Goal: Task Accomplishment & Management: Manage account settings

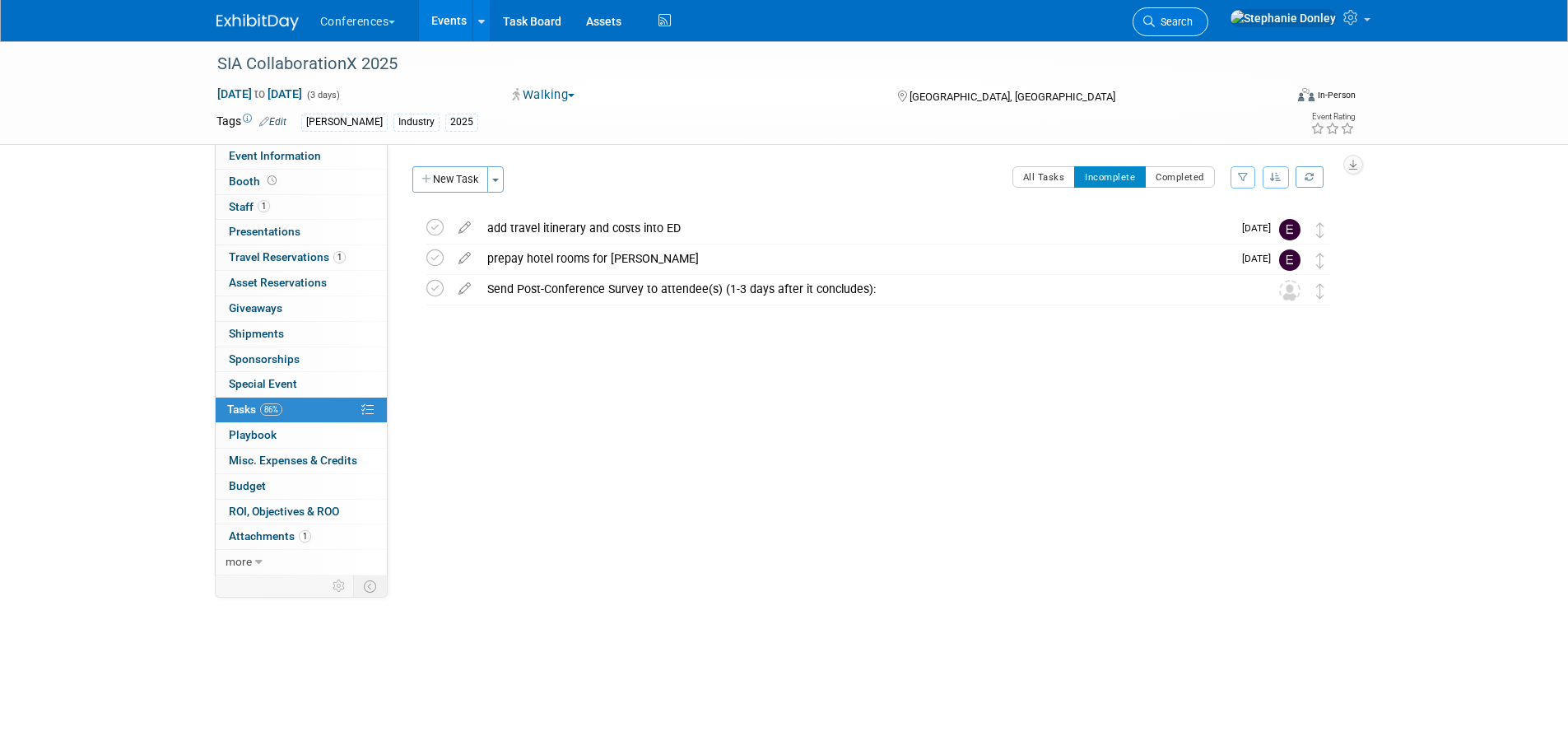
click at [1193, 21] on span "Search" at bounding box center [1174, 22] width 38 height 12
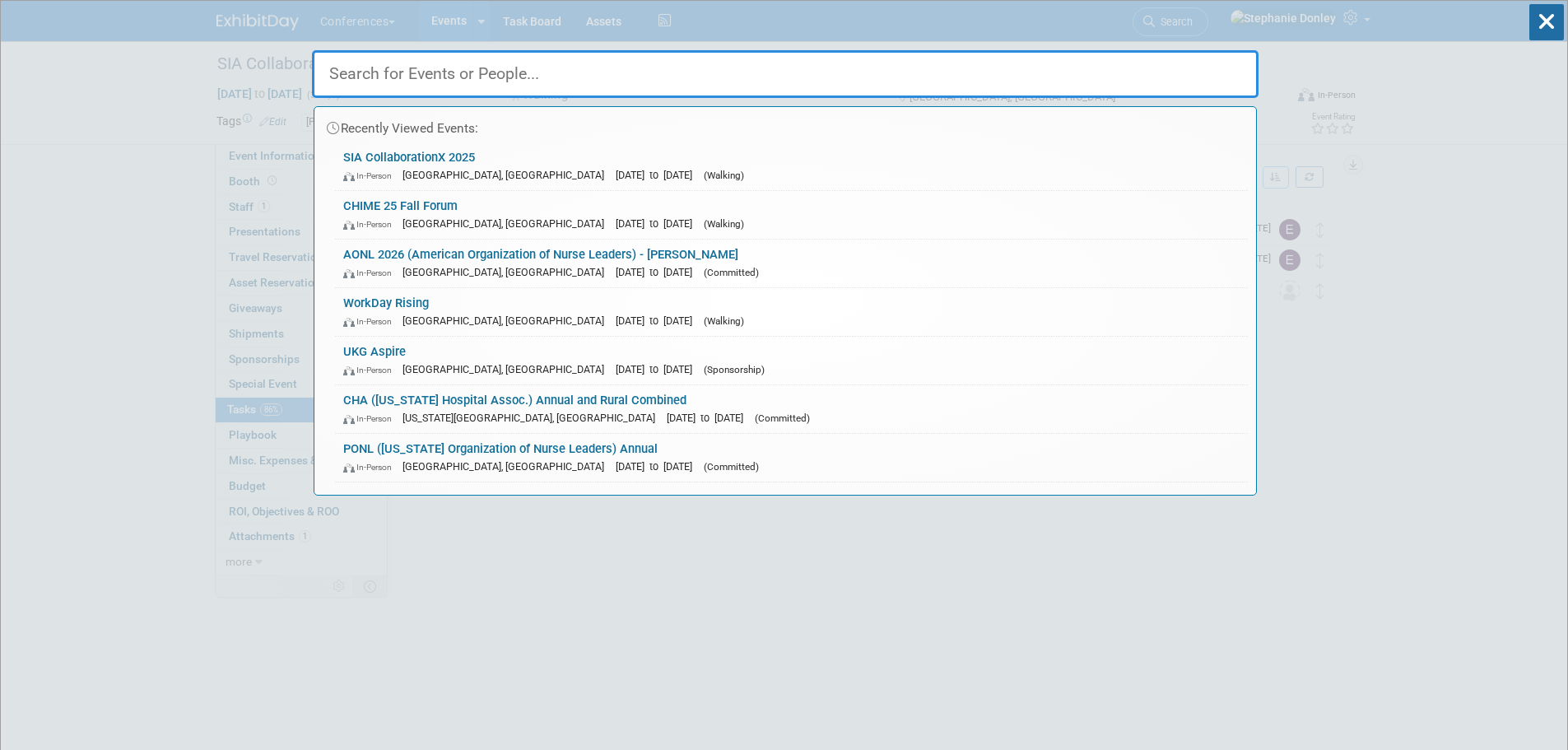
click at [492, 75] on input "text" at bounding box center [784, 74] width 947 height 48
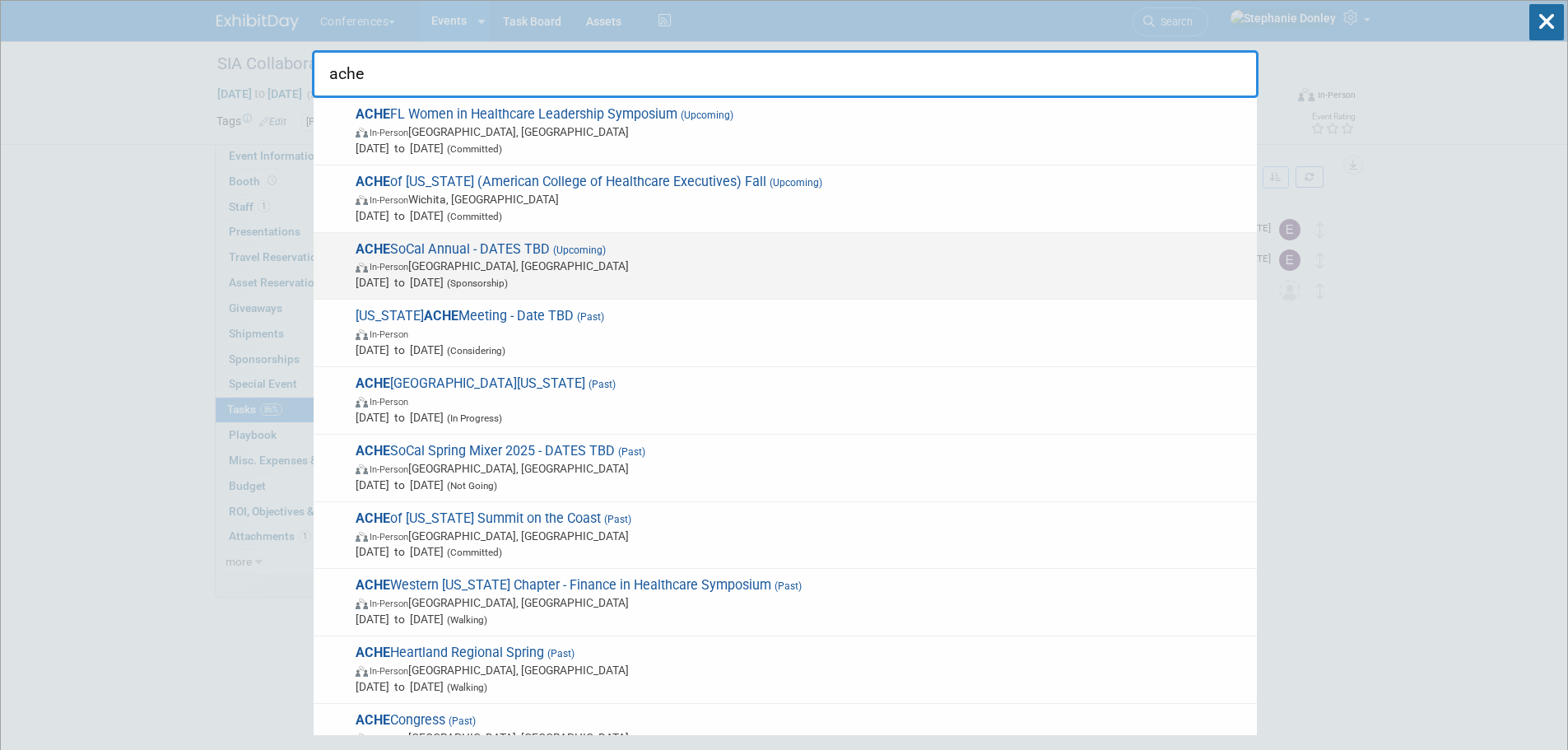
type input "ache"
click at [444, 248] on span "ACHE SoCal Annual - DATES TBD (Upcoming) In-Person Irvine, CA Nov 12, 2025 to N…" at bounding box center [799, 266] width 898 height 50
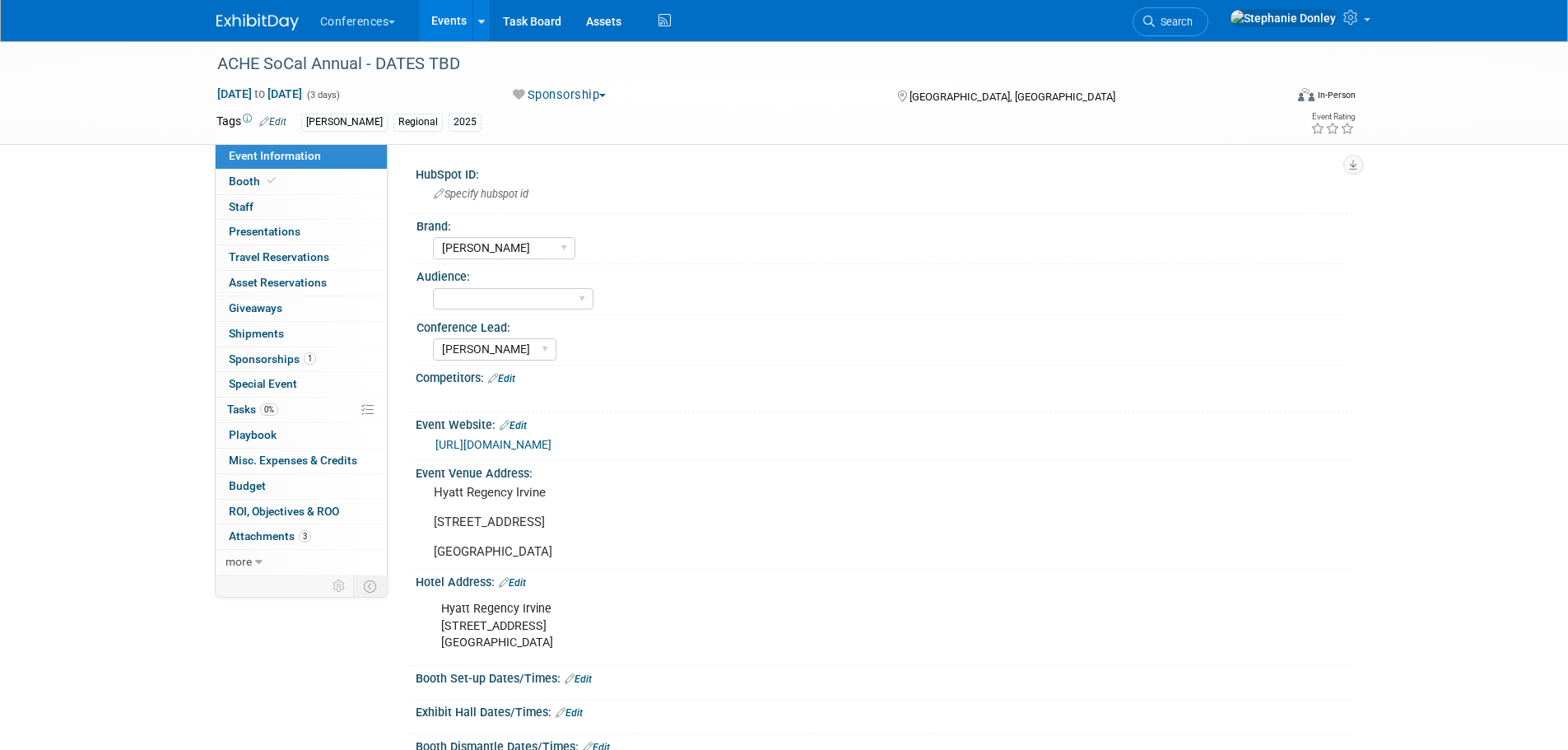
select select "[PERSON_NAME]"
click at [519, 503] on pre "Hyatt Regency Irvine [STREET_ADDRESS] [GEOGRAPHIC_DATA]" at bounding box center [610, 522] width 353 height 74
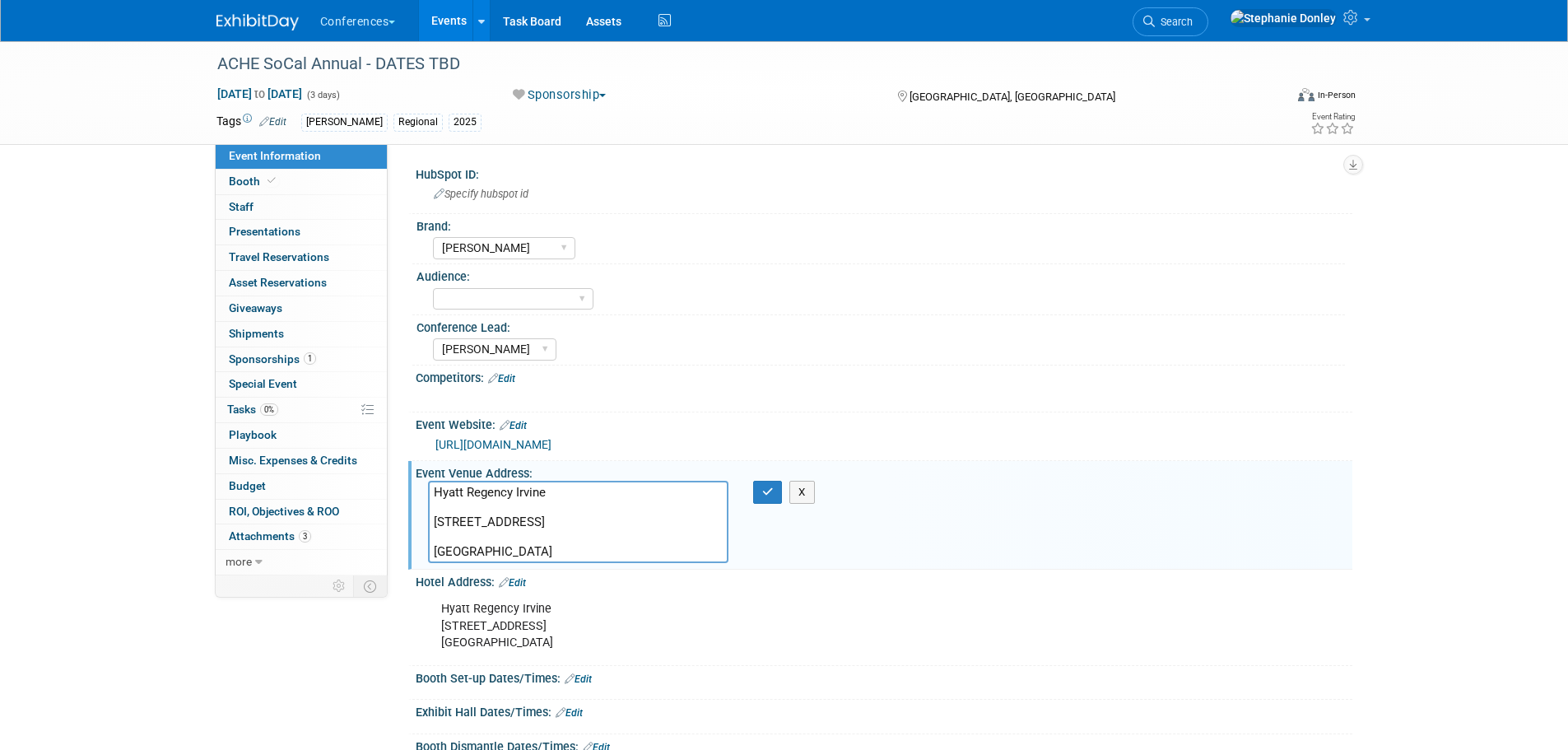
click at [143, 309] on div "ACHE SoCal Annual - DATES TBD [DATE] to [DATE] (3 days) [DATE] to [DATE] Sponso…" at bounding box center [784, 673] width 1568 height 1266
click at [502, 510] on textarea "Hyatt Regency Irvine [STREET_ADDRESS] [GEOGRAPHIC_DATA]" at bounding box center [578, 522] width 301 height 83
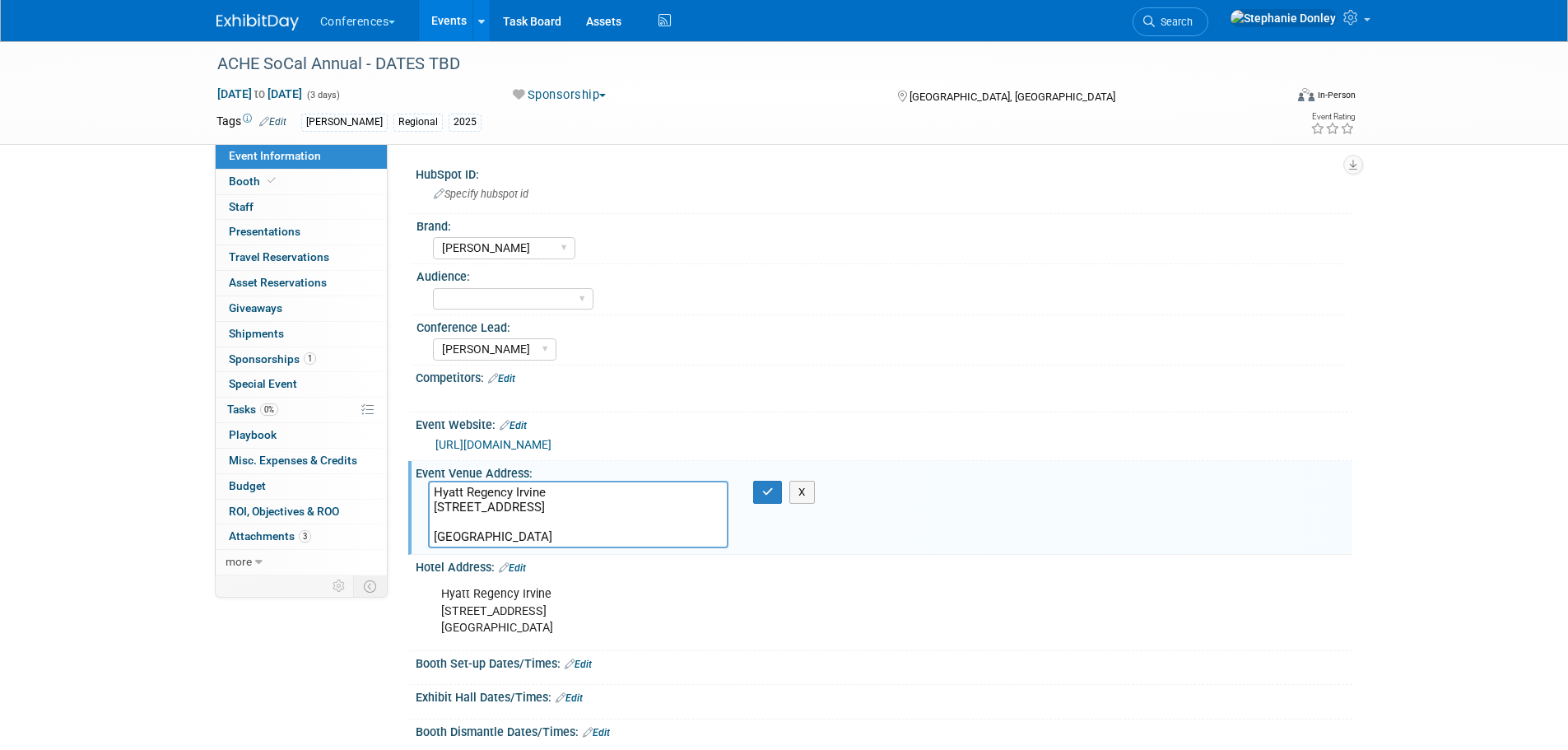
click at [458, 520] on textarea "Hyatt Regency Irvine [STREET_ADDRESS] [GEOGRAPHIC_DATA]" at bounding box center [578, 515] width 301 height 68
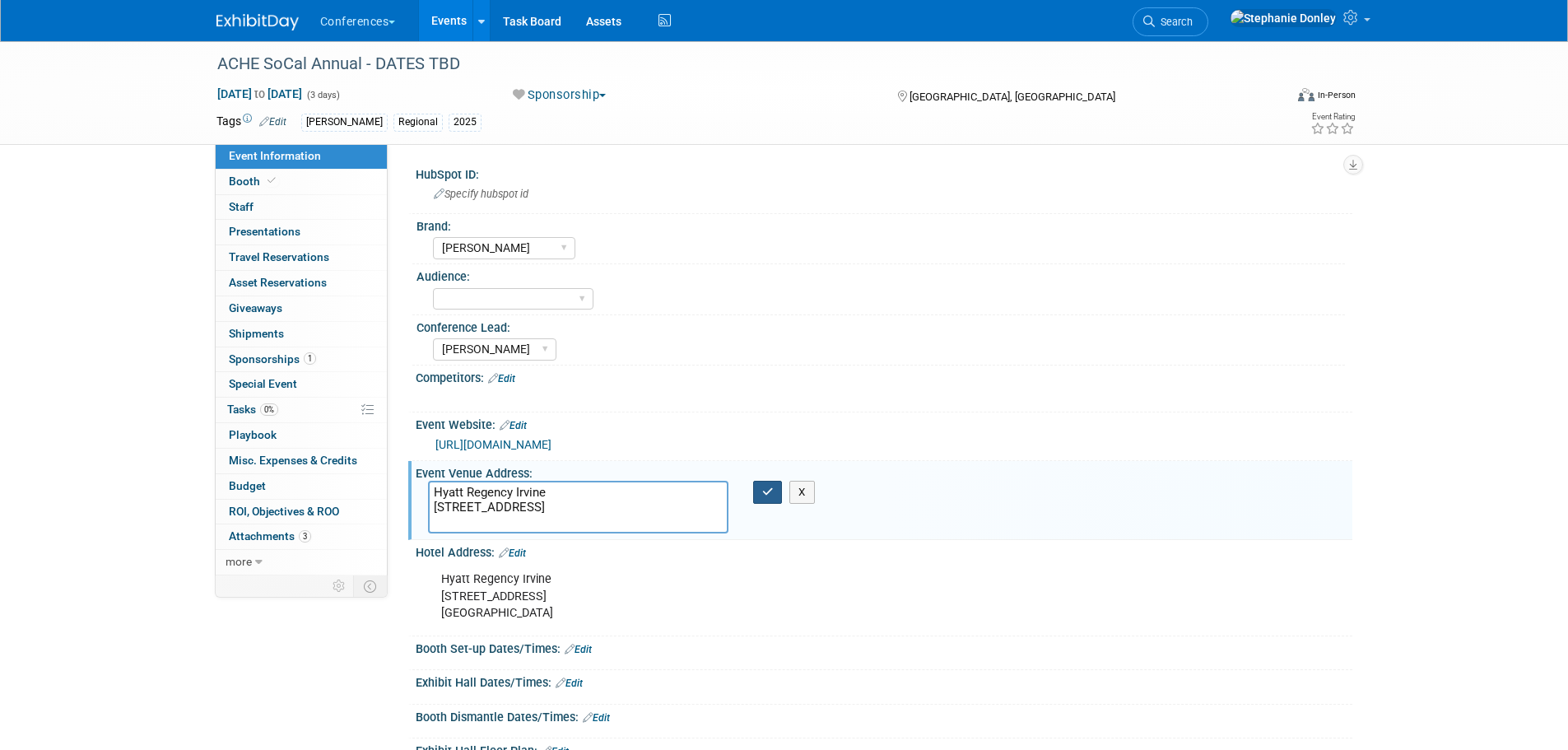
type textarea "Hyatt Regency Irvine [STREET_ADDRESS]"
click at [774, 494] on button "button" at bounding box center [768, 492] width 30 height 23
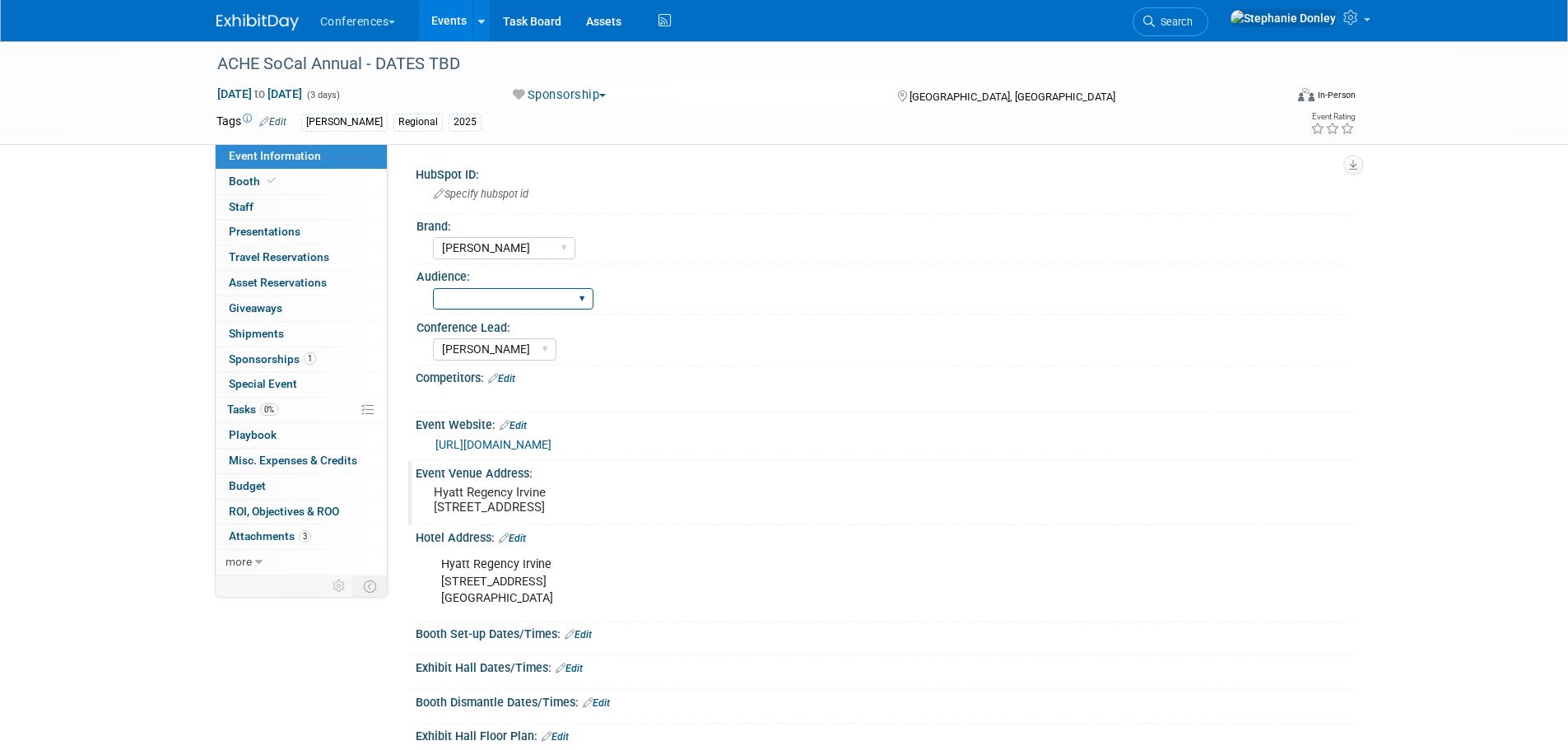
click at [506, 301] on select "Client-facing Clinician/Provider-facing Both N/a" at bounding box center [513, 299] width 160 height 22
select select "Client-facing"
click at [433, 288] on select "Client-facing Clinician/Provider-facing Both N/a" at bounding box center [513, 299] width 160 height 22
click at [236, 181] on span "Booth" at bounding box center [254, 180] width 50 height 13
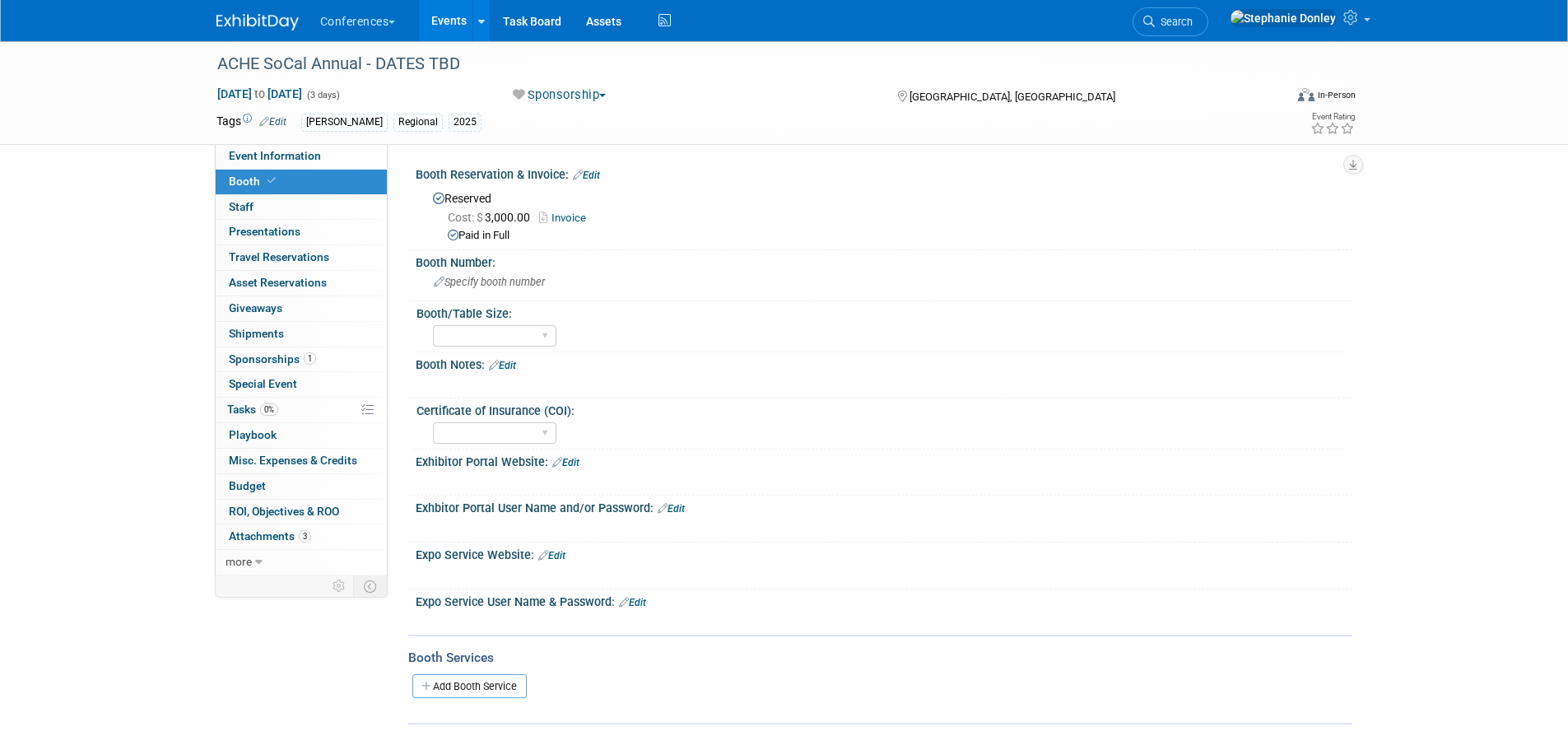
click at [590, 175] on link "Edit" at bounding box center [585, 175] width 27 height 12
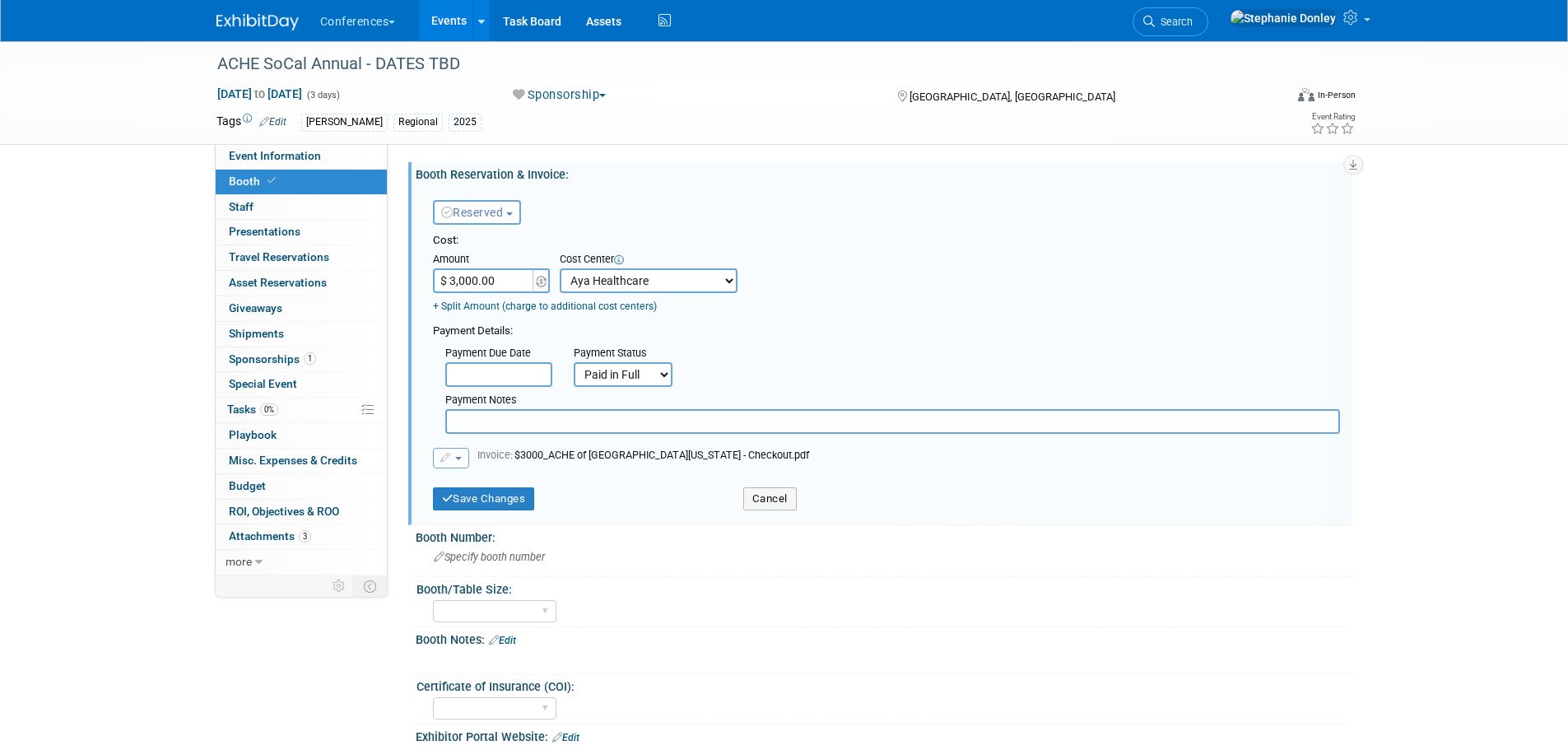
click at [255, 185] on span "Booth" at bounding box center [254, 180] width 50 height 13
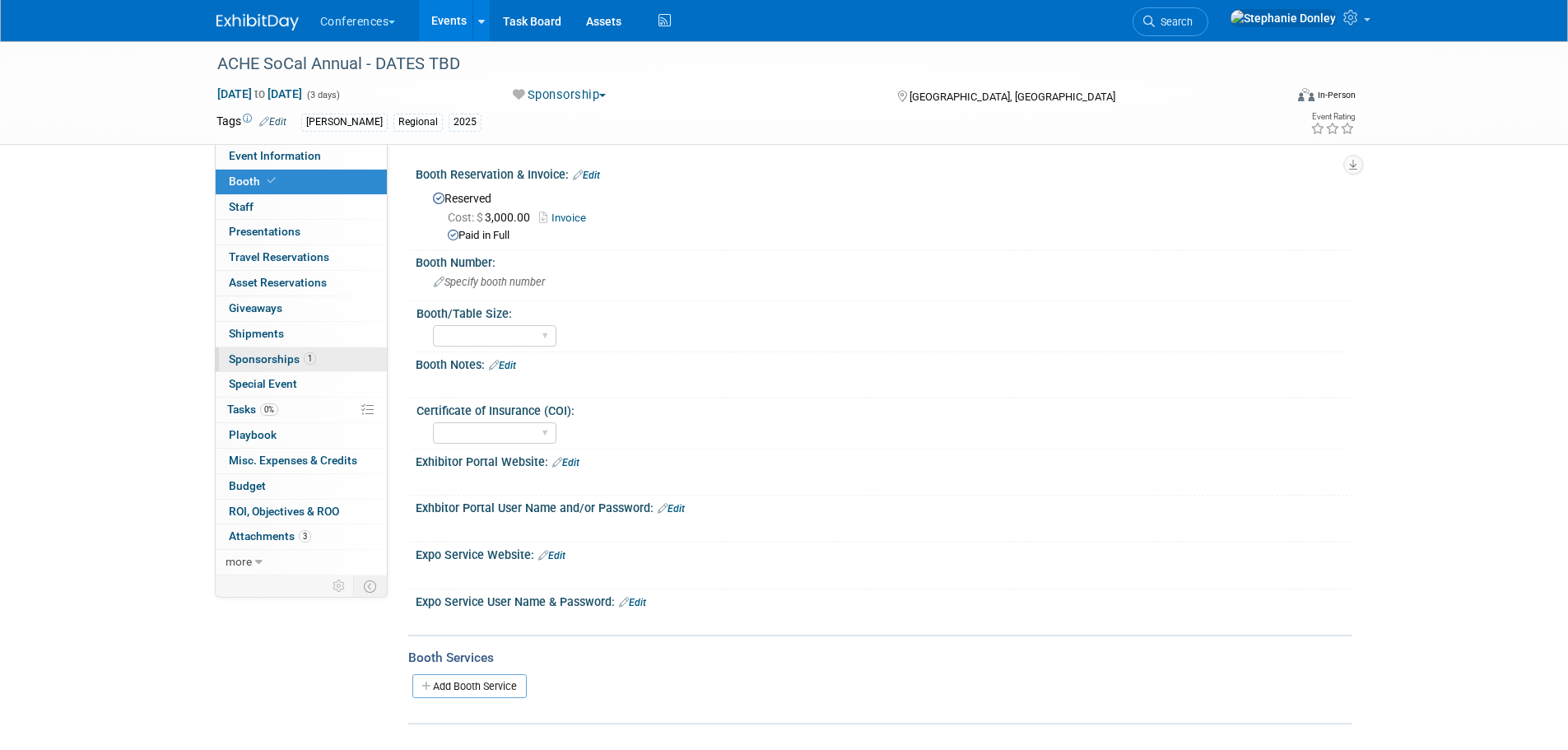
click at [268, 360] on span "Sponsorships 1" at bounding box center [273, 359] width 88 height 13
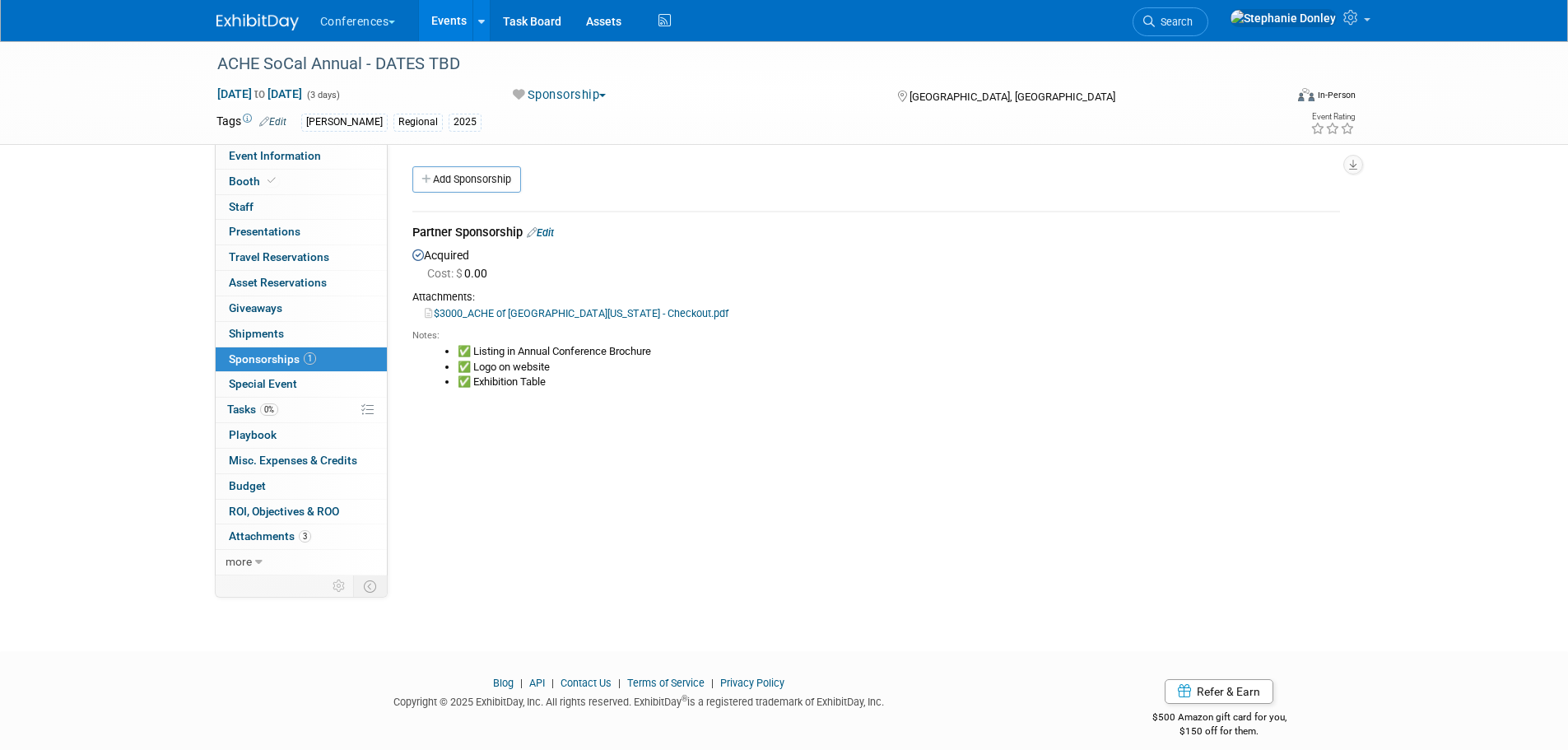
click at [622, 472] on div "HubSpot ID: Specify hubspot id Brand: Aya Bespoke Corporate [PERSON_NAME] DocCa…" at bounding box center [869, 360] width 965 height 431
click at [1198, 402] on td "Partner Sponsorship Edit Acquired Cost: $ 0.00 Notes:" at bounding box center [876, 313] width 928 height 203
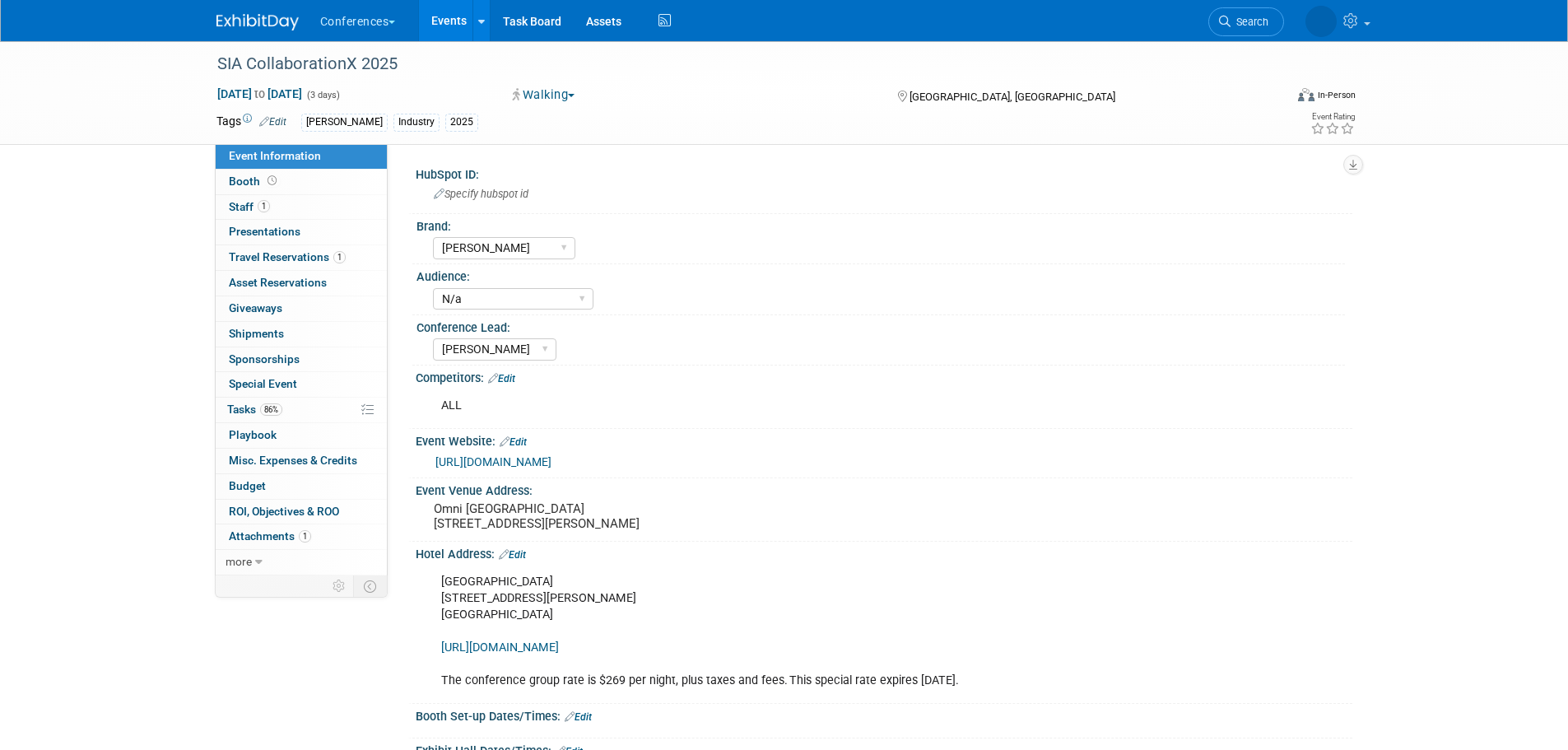
select select "[PERSON_NAME]"
select select "N/a"
select select "[PERSON_NAME]"
click at [1193, 20] on span "Search" at bounding box center [1174, 22] width 38 height 12
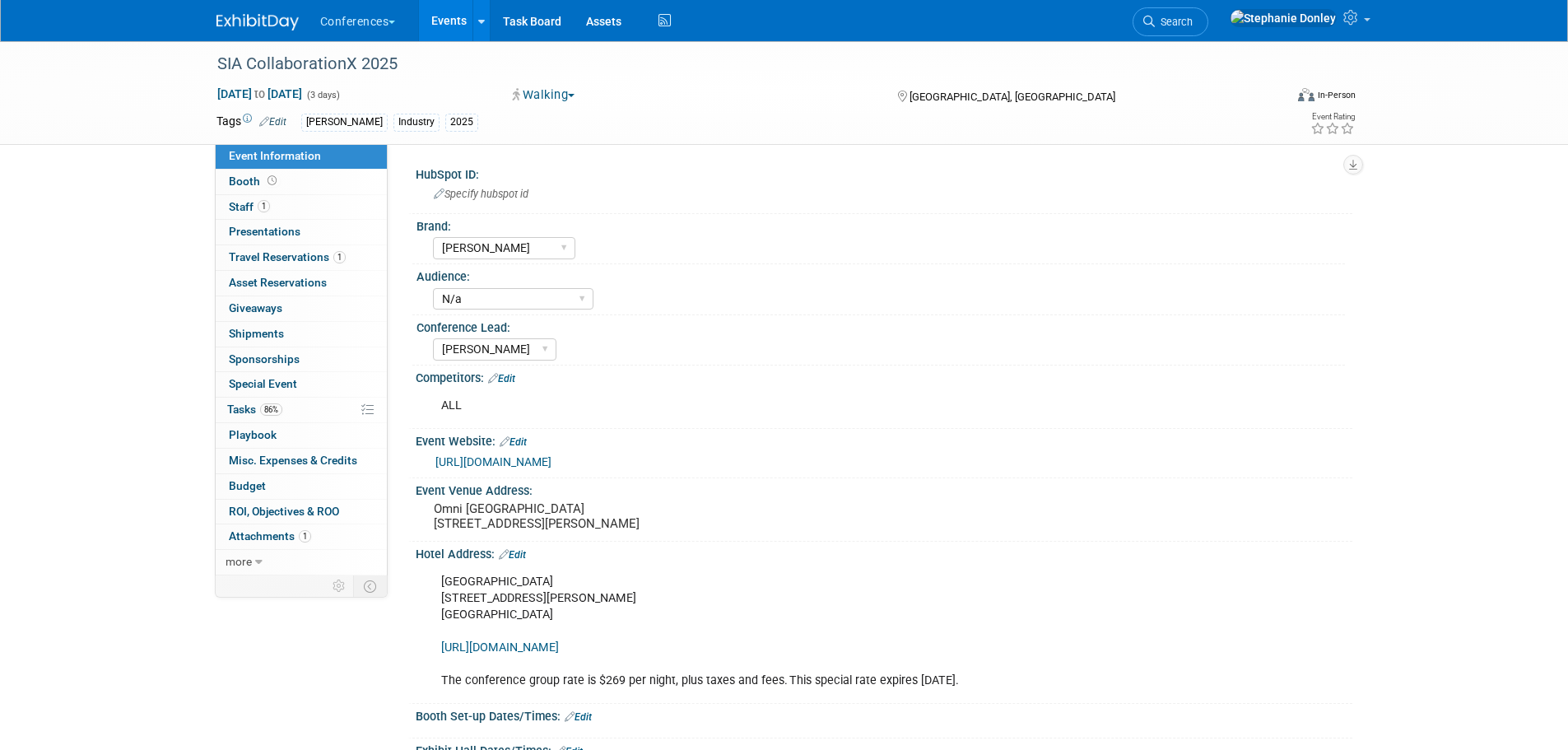
click at [521, 561] on link "Edit" at bounding box center [512, 555] width 27 height 12
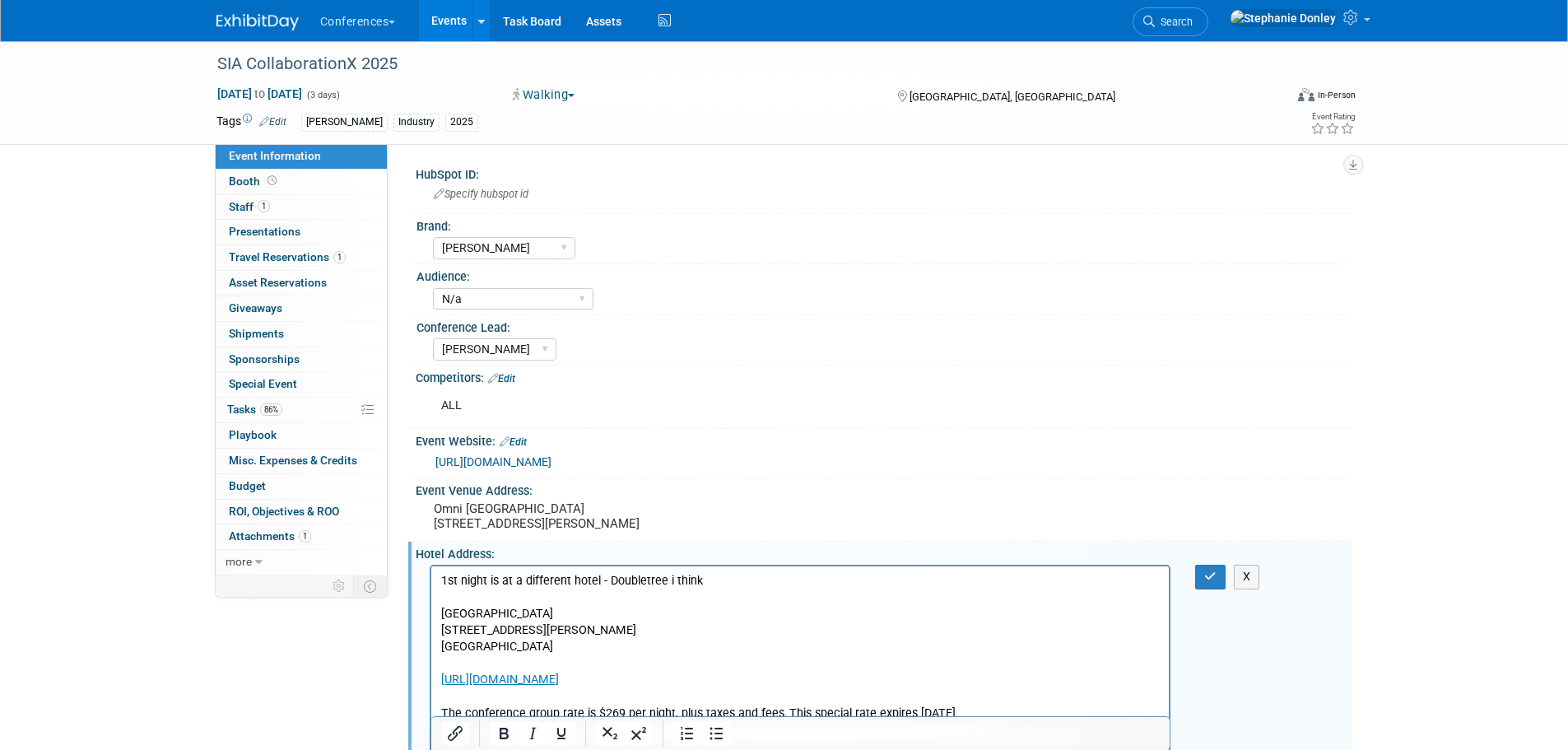
click at [699, 581] on p "1st night is at a different hotel - Doubletree i think" at bounding box center [799, 581] width 719 height 17
click at [1210, 585] on button "button" at bounding box center [1210, 577] width 31 height 24
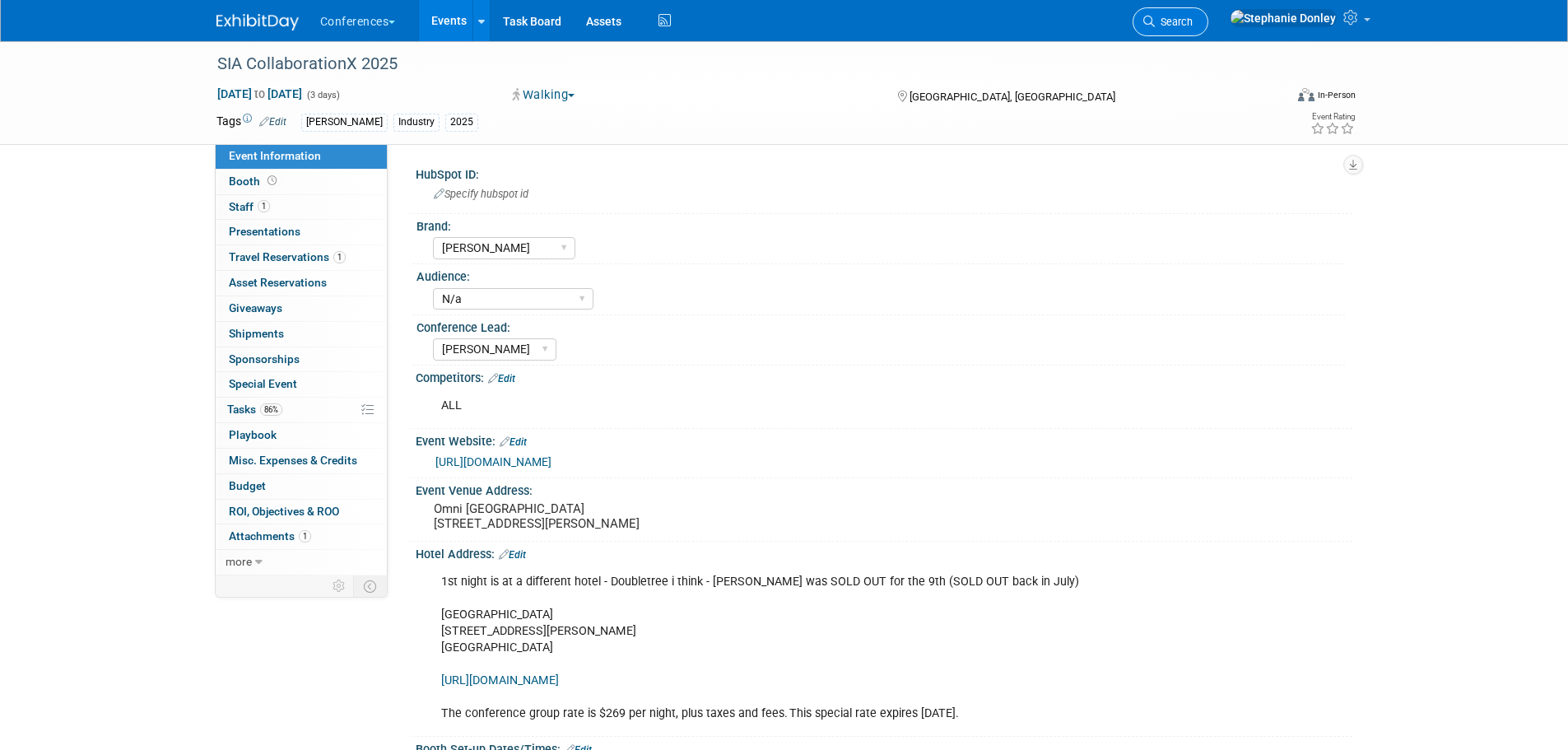
click at [1193, 21] on span "Search" at bounding box center [1174, 22] width 38 height 12
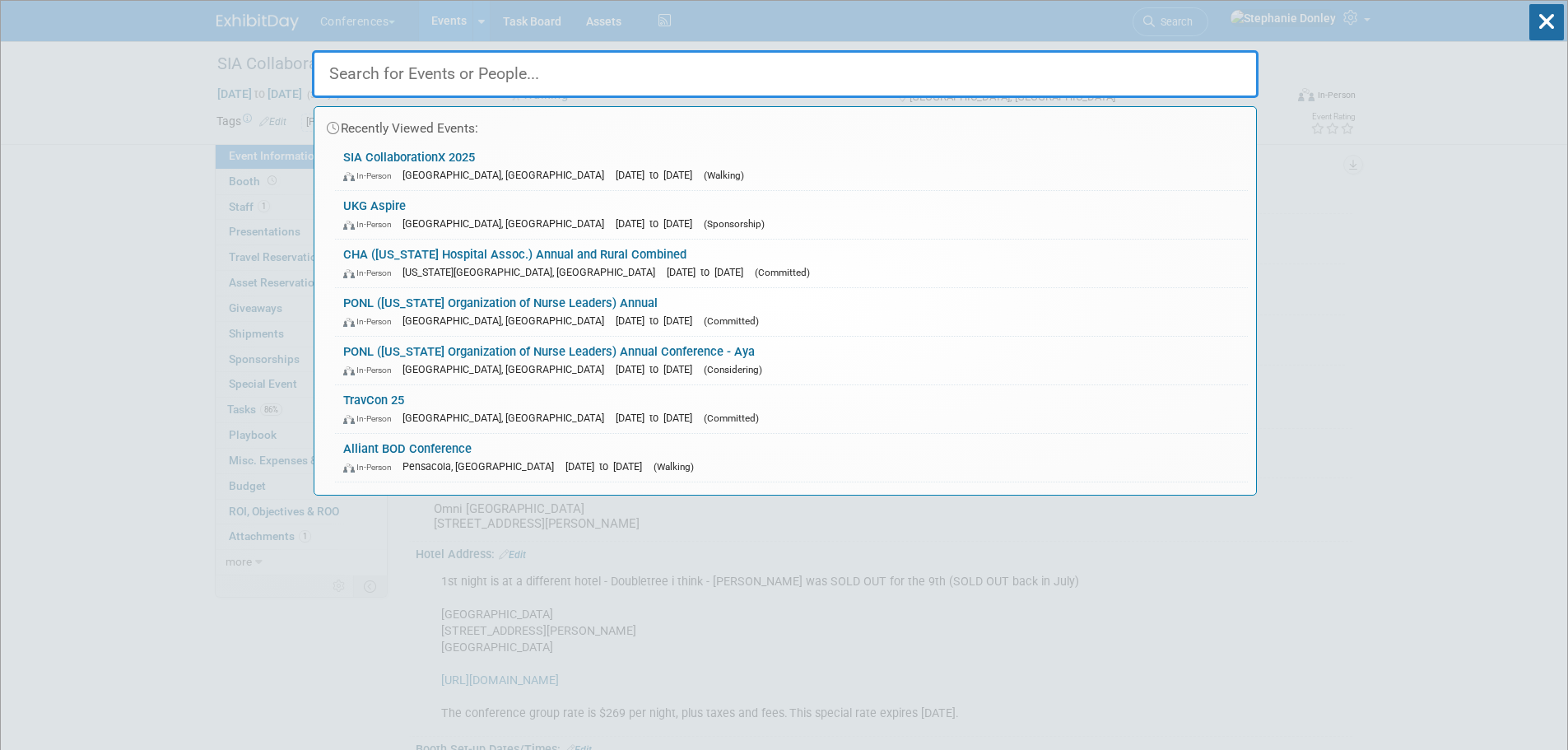
click at [410, 63] on input "text" at bounding box center [784, 74] width 947 height 48
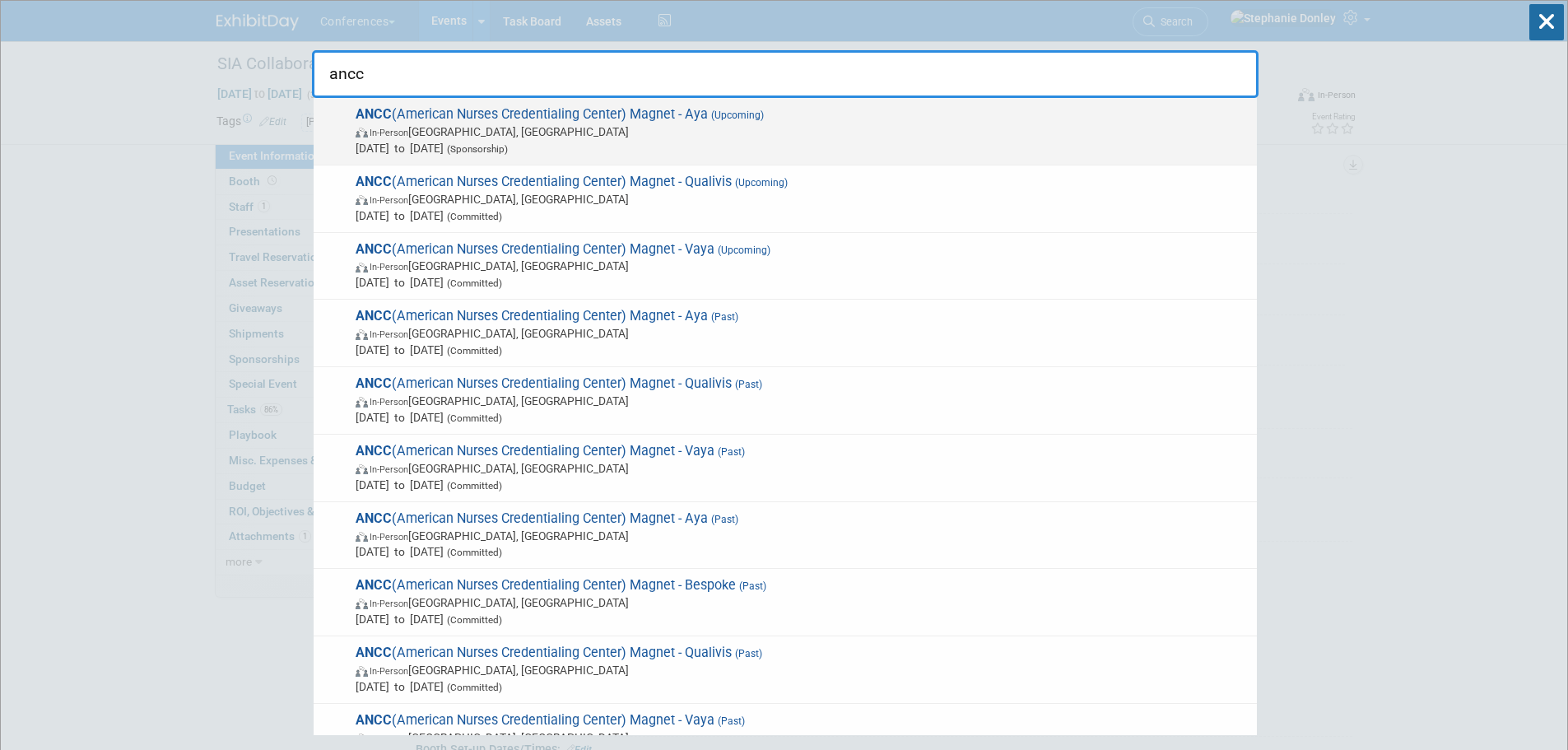
type input "ancc"
click at [411, 121] on span "ANCC (American Nurses Credentialing Center) Magnet - Aya (Upcoming) In-Person A…" at bounding box center [799, 131] width 898 height 50
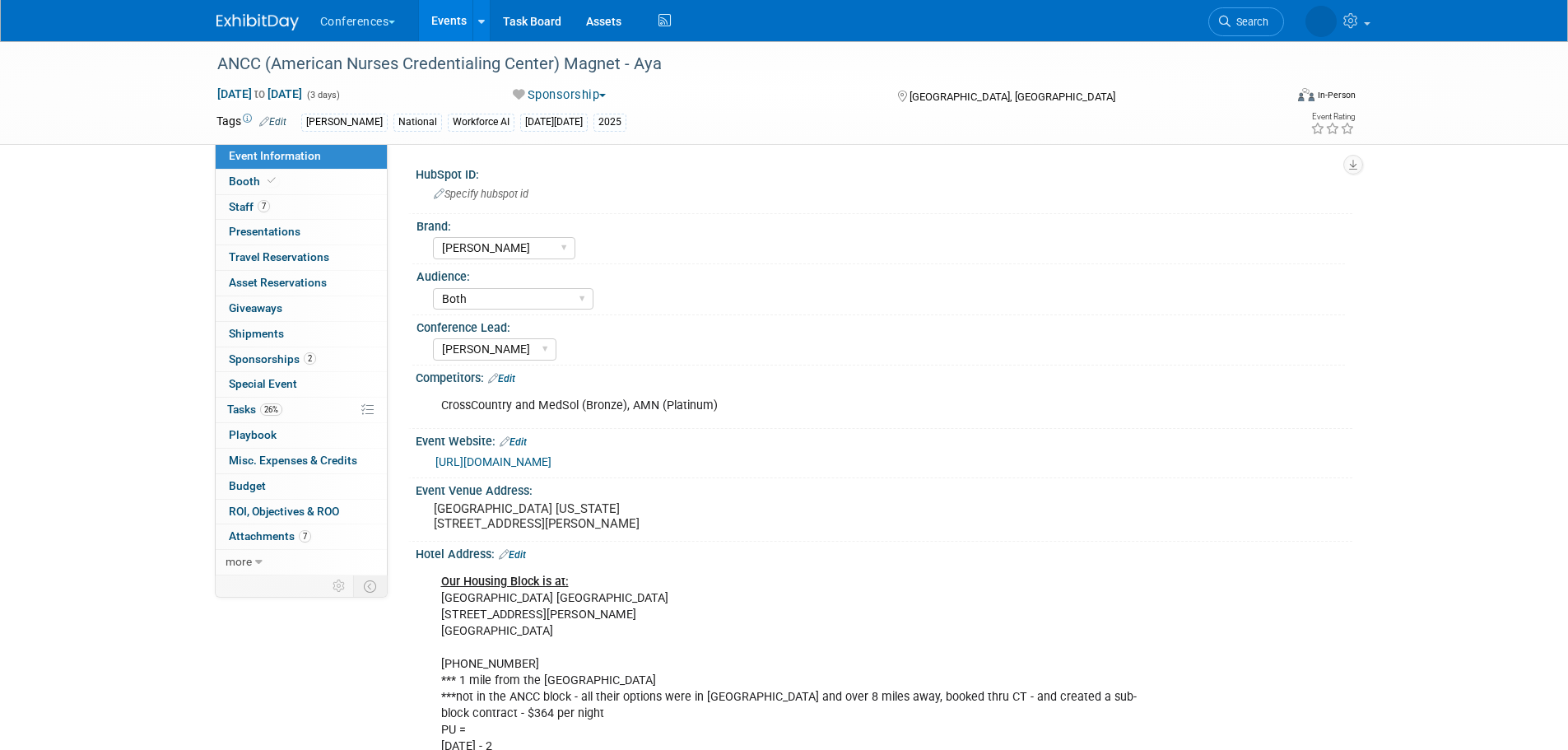
select select "[PERSON_NAME]"
select select "Both"
select select "[PERSON_NAME]"
click at [240, 185] on span "Booth" at bounding box center [254, 180] width 50 height 13
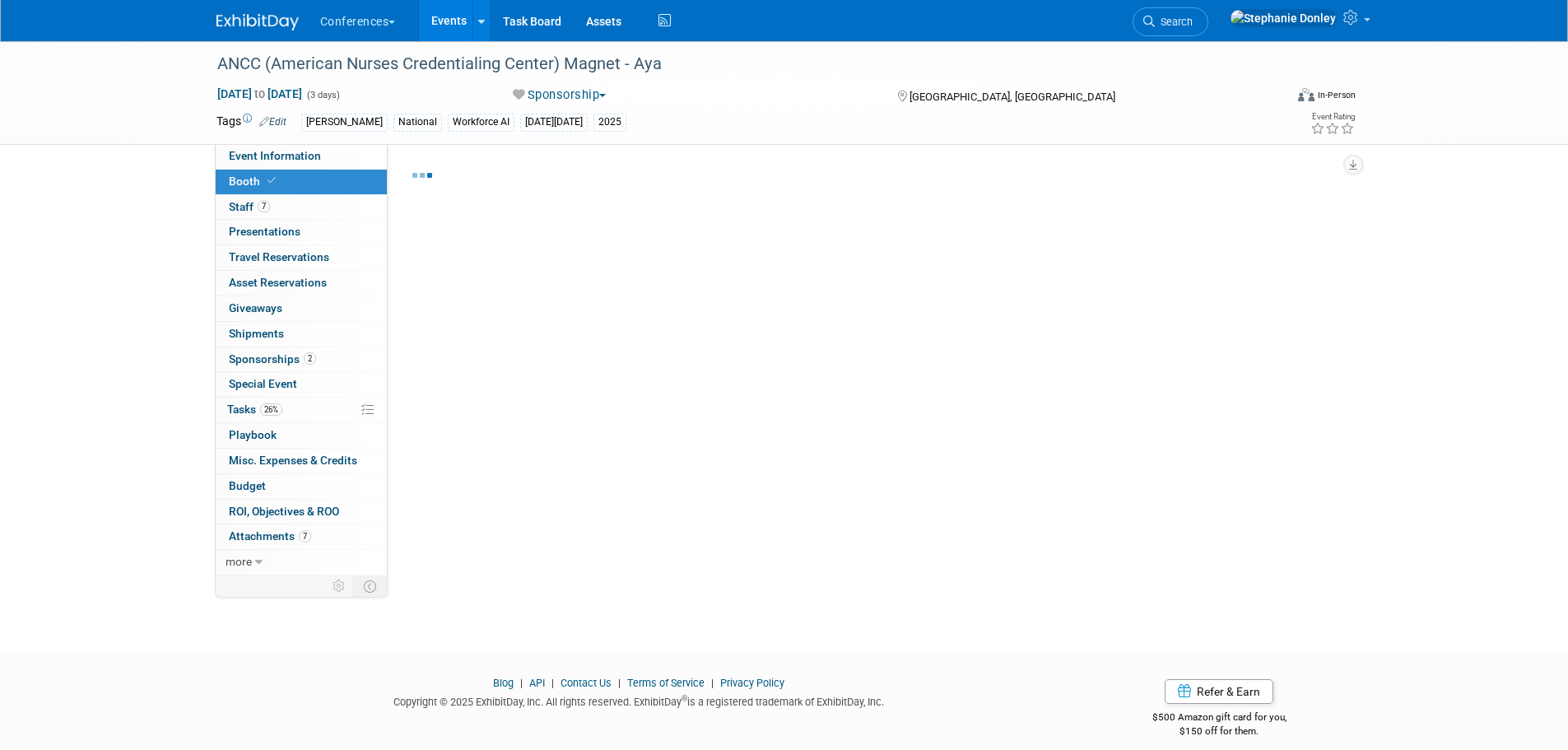
select select "20'x30'"
select select "Yes"
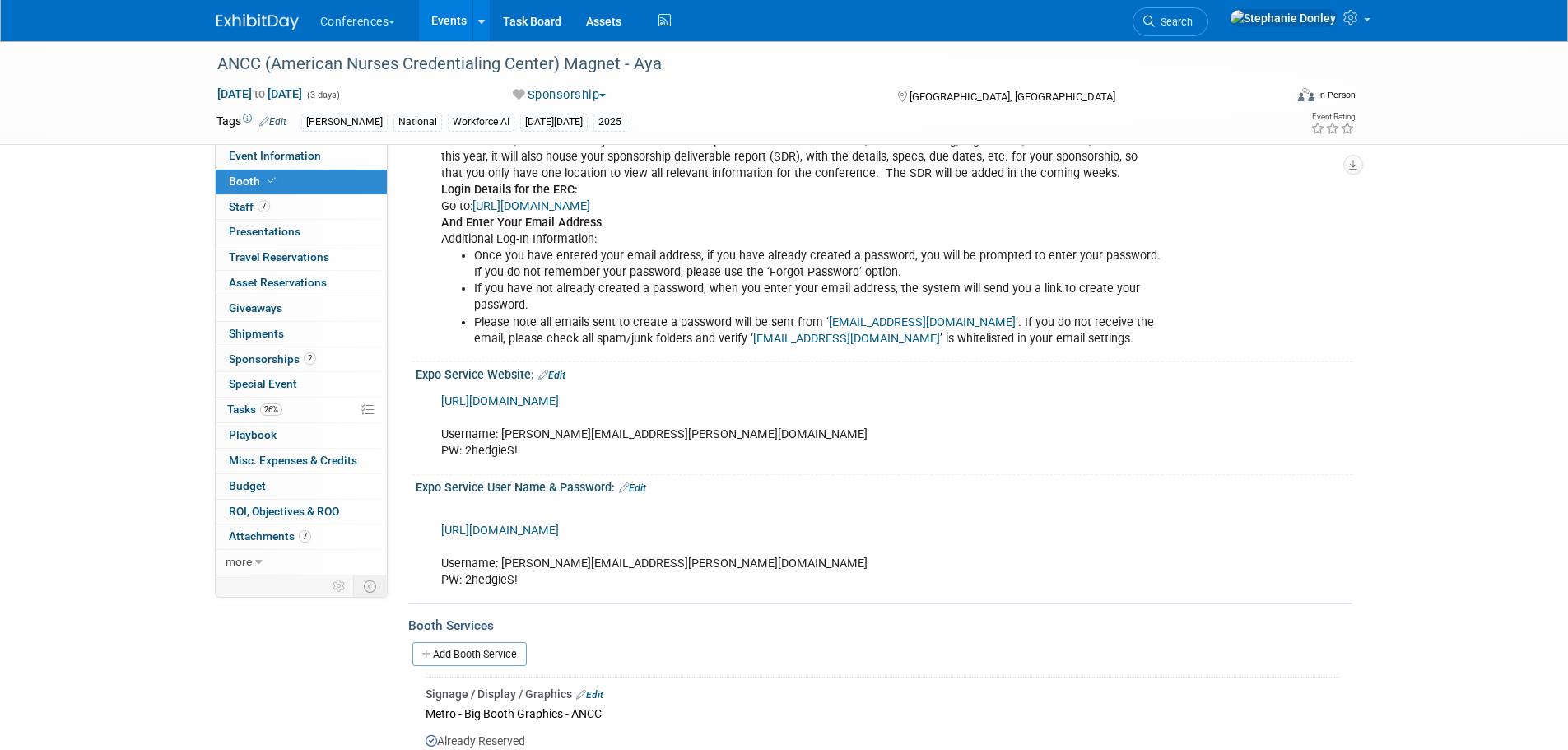
scroll to position [833, 0]
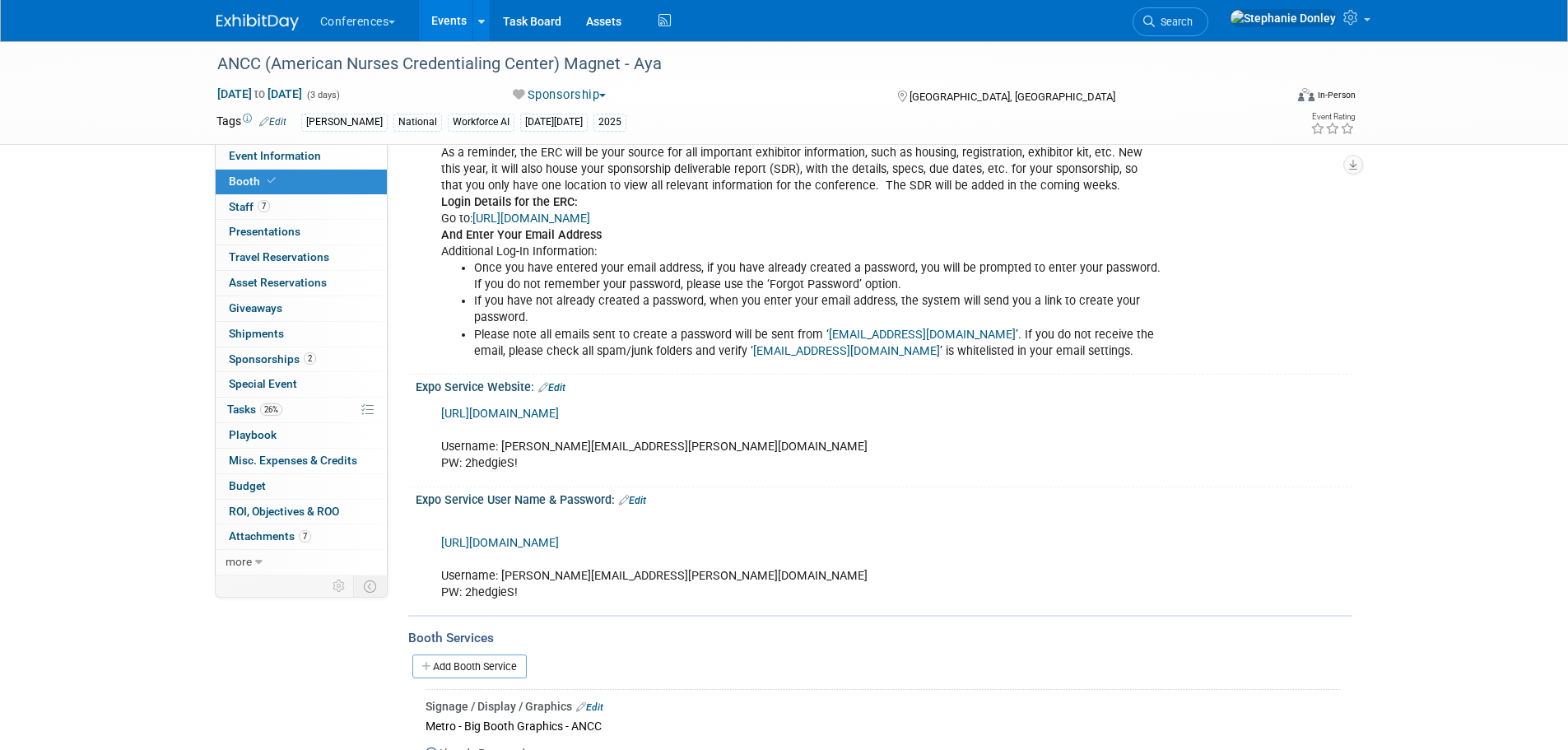
click at [559, 415] on link "https://exhibitorpro.shepardes.com/select-show-eac" at bounding box center [500, 413] width 117 height 14
